Goal: Find specific page/section: Find specific page/section

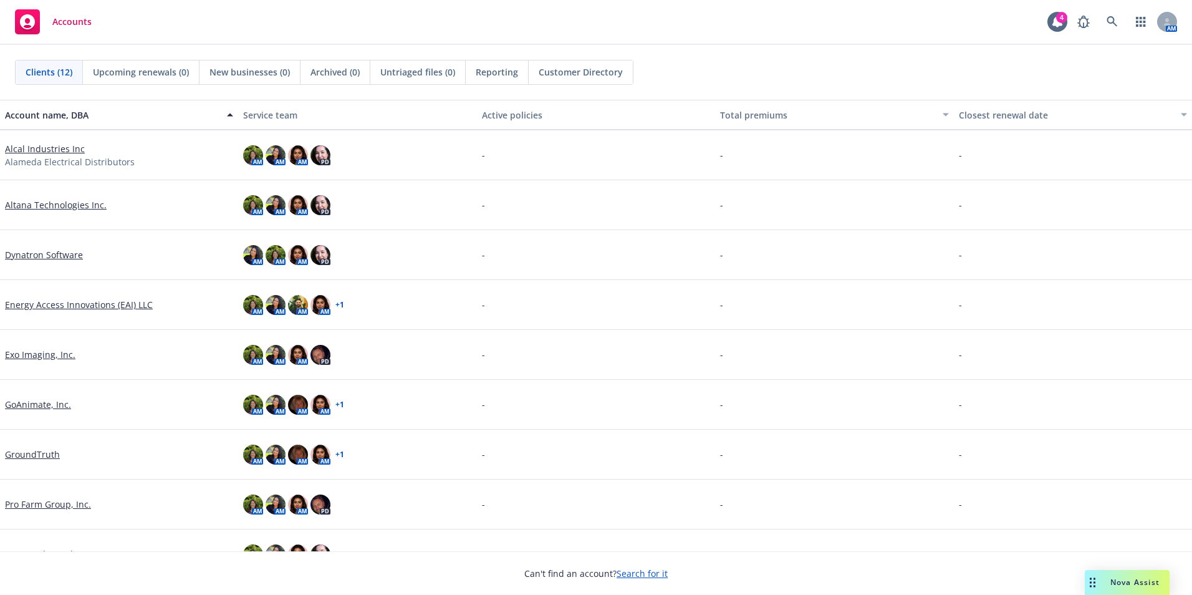
scroll to position [177, 0]
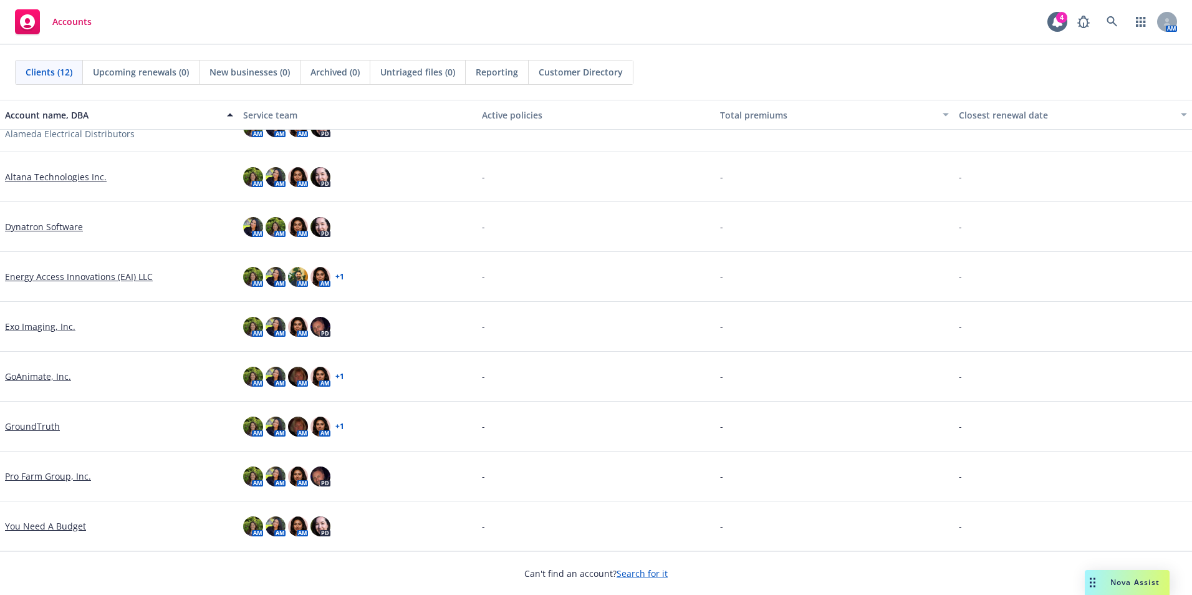
click at [41, 477] on link "Pro Farm Group, Inc." at bounding box center [48, 475] width 86 height 13
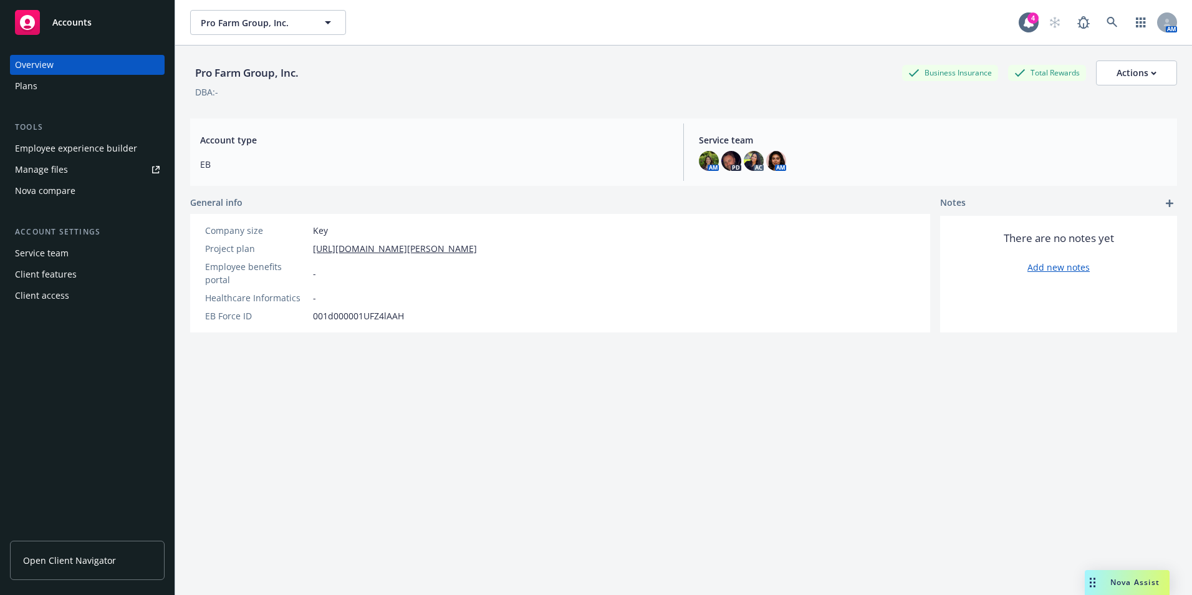
click at [89, 140] on div "Employee experience builder" at bounding box center [76, 148] width 122 height 20
